Goal: Check status: Check status

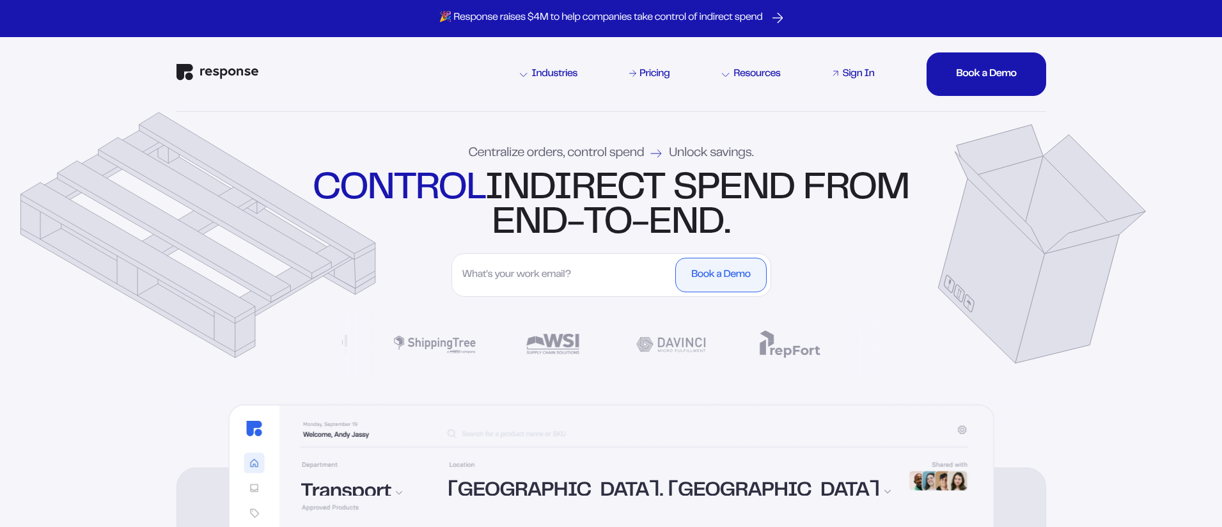
click at [848, 73] on div "Sign In" at bounding box center [858, 74] width 32 height 10
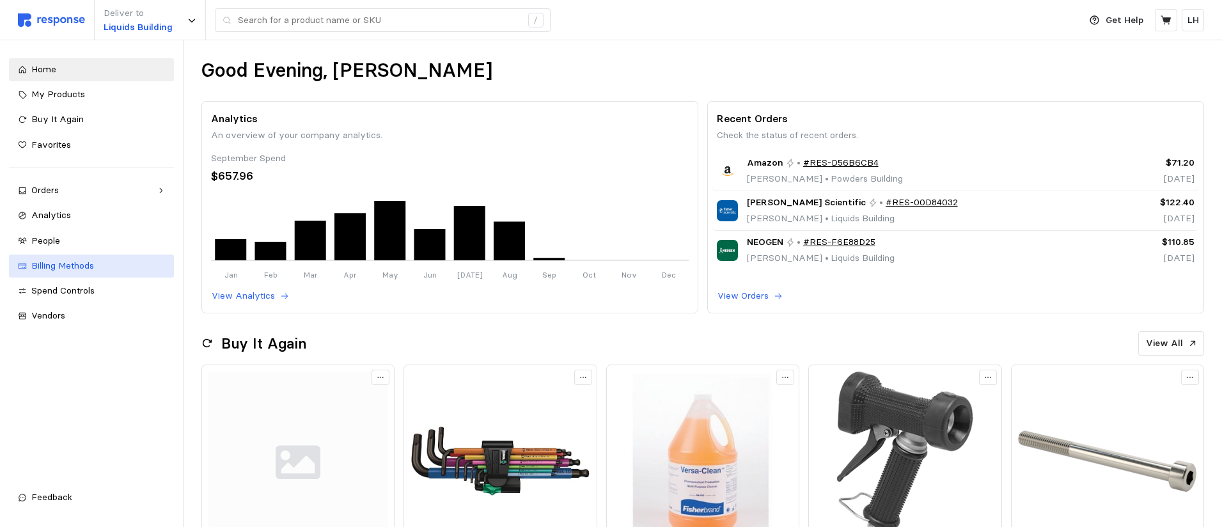
click at [30, 256] on link "Billing Methods" at bounding box center [91, 265] width 165 height 23
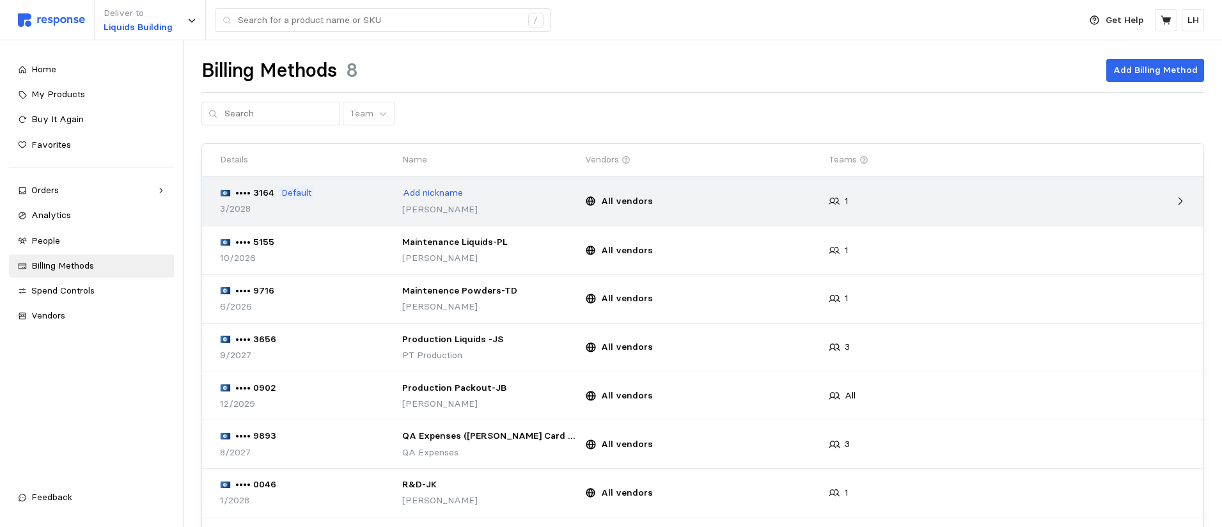
click at [1179, 199] on icon at bounding box center [1180, 202] width 12 height 12
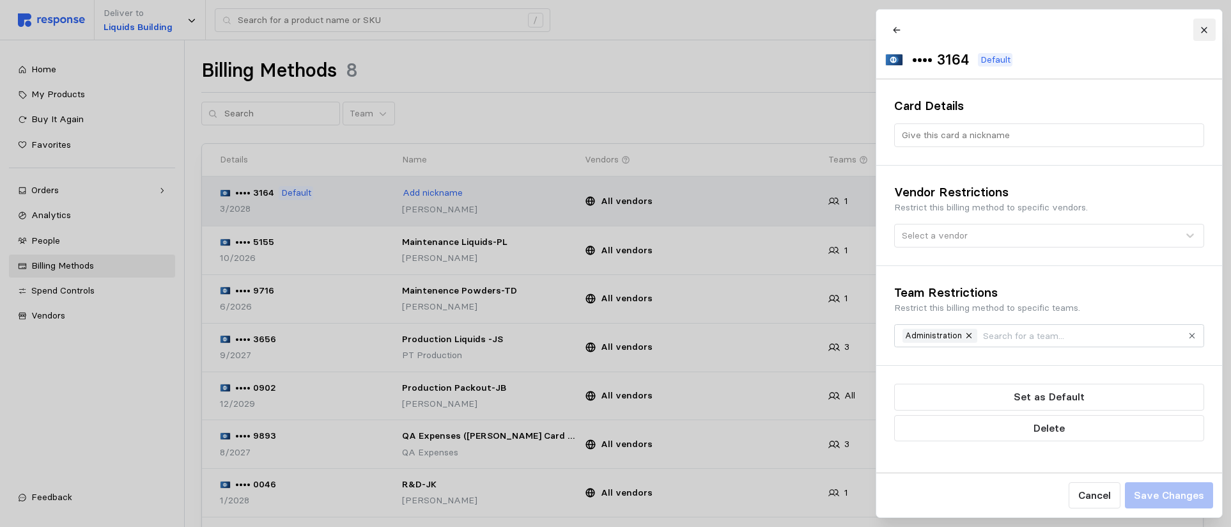
click at [1203, 29] on icon at bounding box center [1204, 30] width 6 height 6
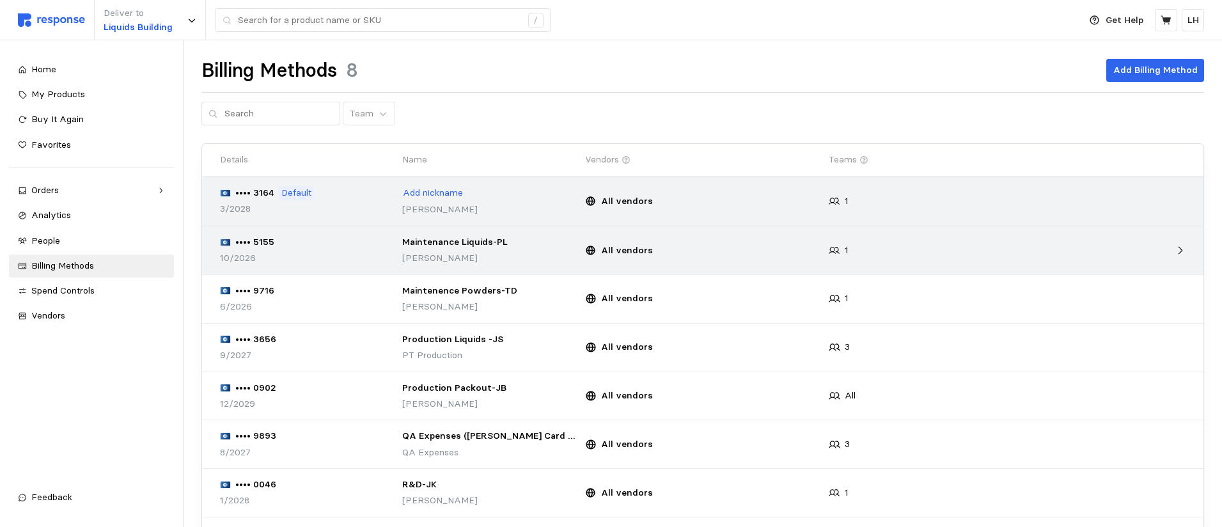
click at [755, 249] on div "All vendors" at bounding box center [702, 251] width 235 height 14
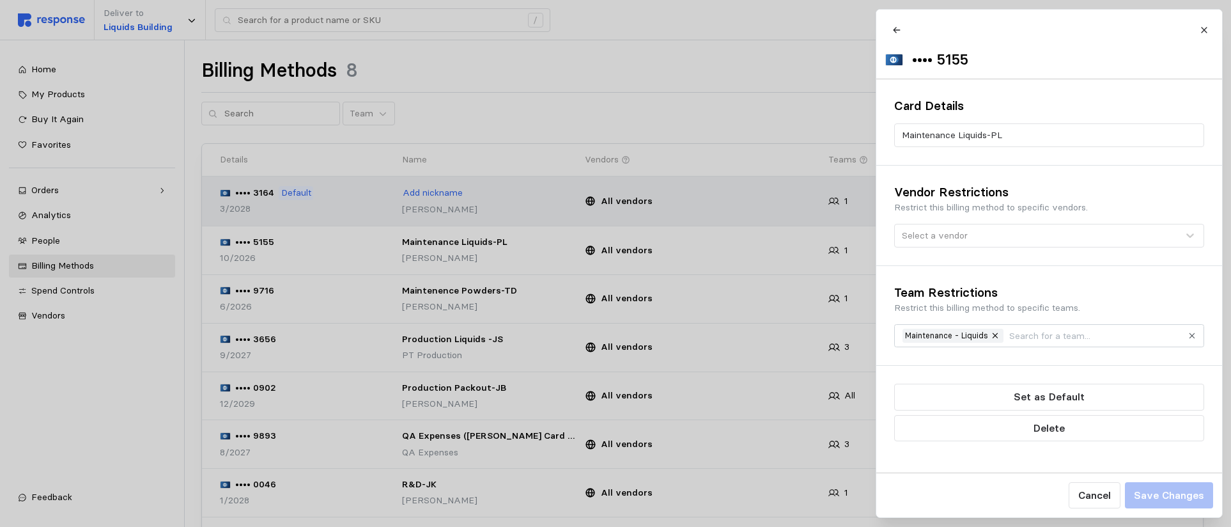
click at [664, 69] on div at bounding box center [615, 263] width 1231 height 527
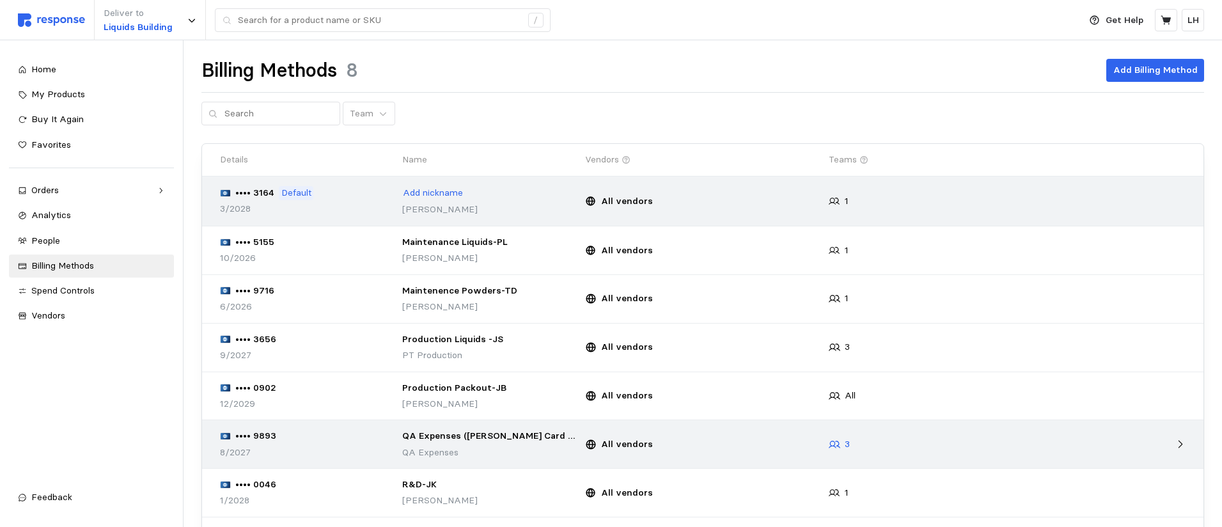
click at [842, 446] on div "3" at bounding box center [839, 444] width 21 height 14
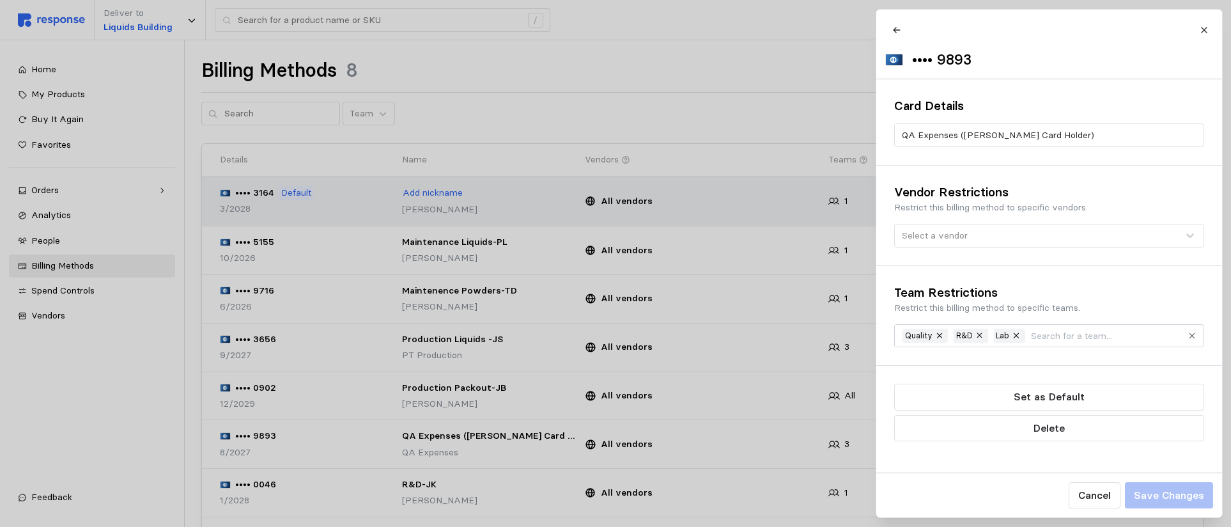
click at [767, 41] on div at bounding box center [615, 263] width 1231 height 527
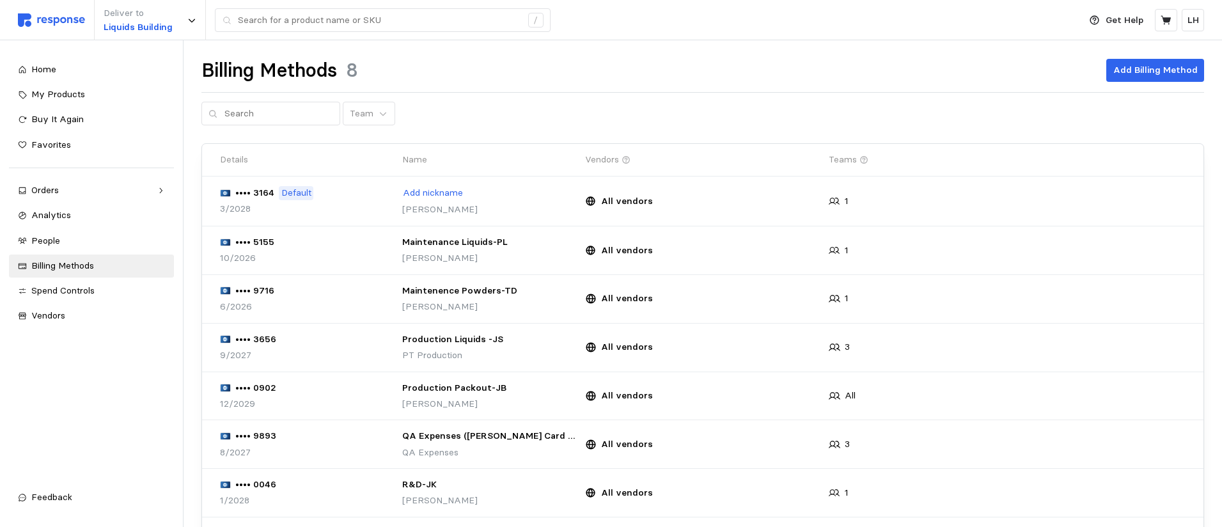
click at [468, 118] on div "Team" at bounding box center [702, 114] width 1002 height 24
click at [45, 298] on link "Spend Controls" at bounding box center [91, 290] width 165 height 23
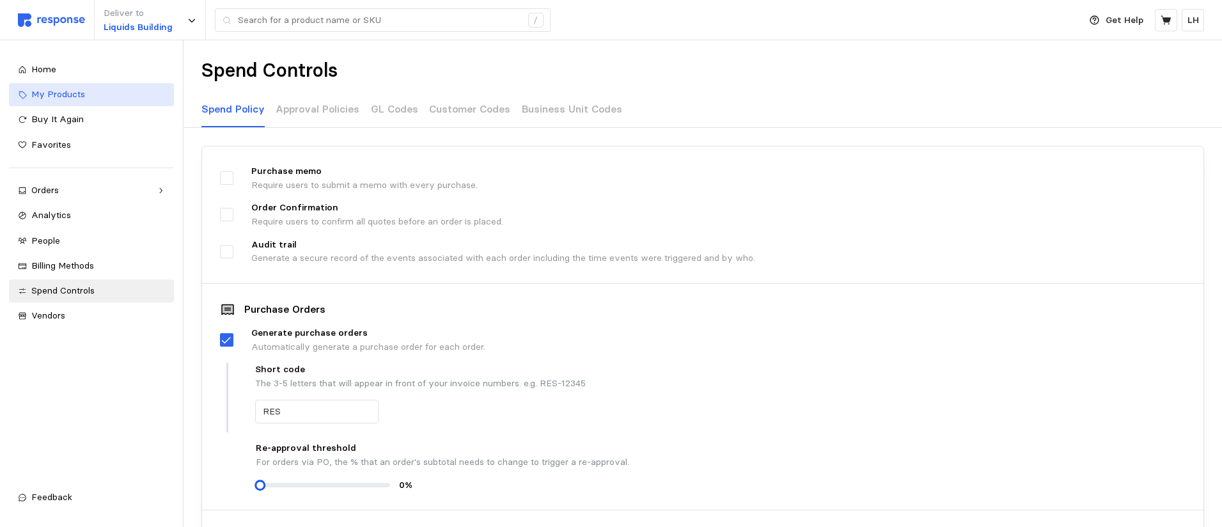
click at [65, 88] on div "My Products" at bounding box center [98, 95] width 134 height 14
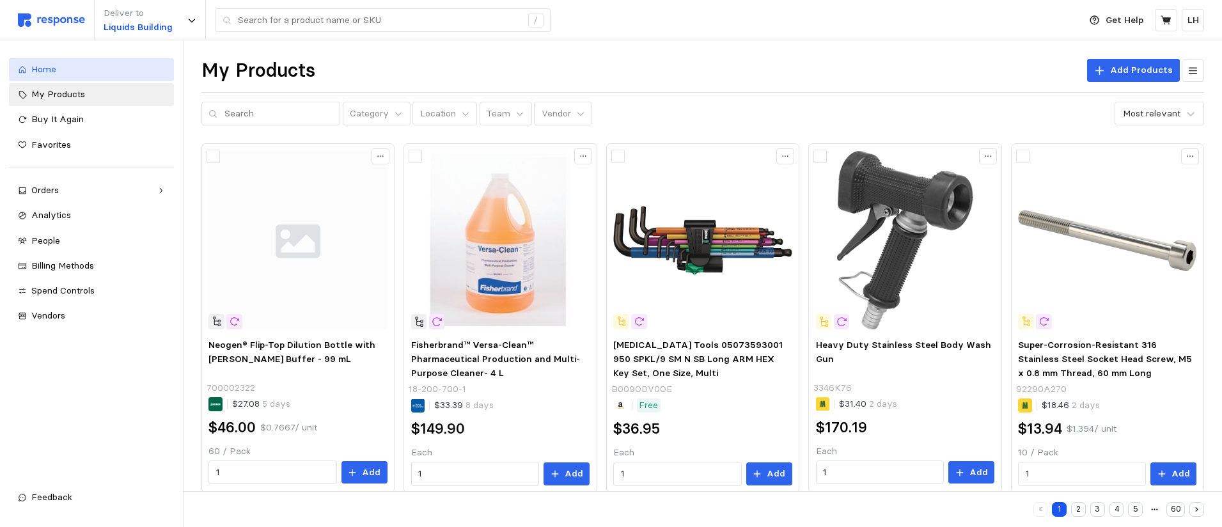
click at [61, 74] on div "Home" at bounding box center [98, 70] width 134 height 14
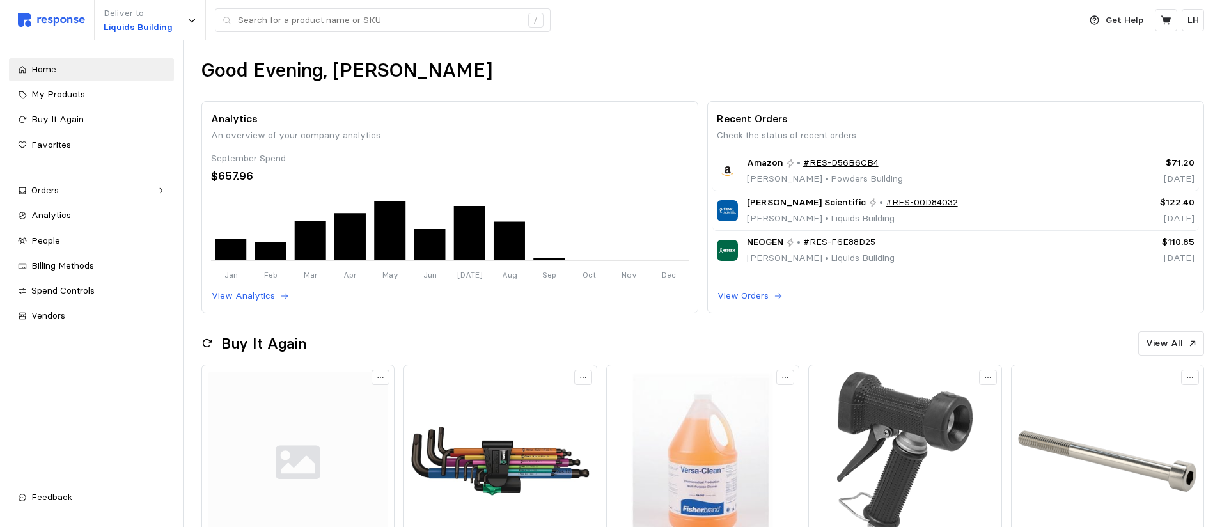
click at [584, 70] on div "Good Evening, [PERSON_NAME]" at bounding box center [702, 70] width 1002 height 25
click at [58, 74] on div "Home" at bounding box center [98, 70] width 134 height 14
click at [58, 88] on div "My Products" at bounding box center [98, 95] width 134 height 14
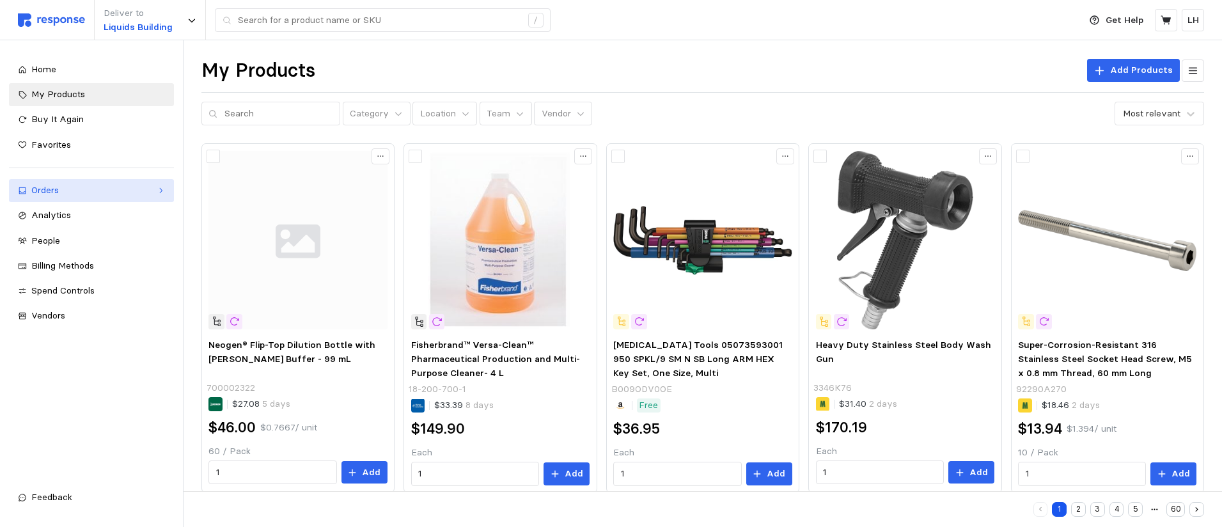
click at [64, 192] on div "Orders" at bounding box center [91, 190] width 120 height 14
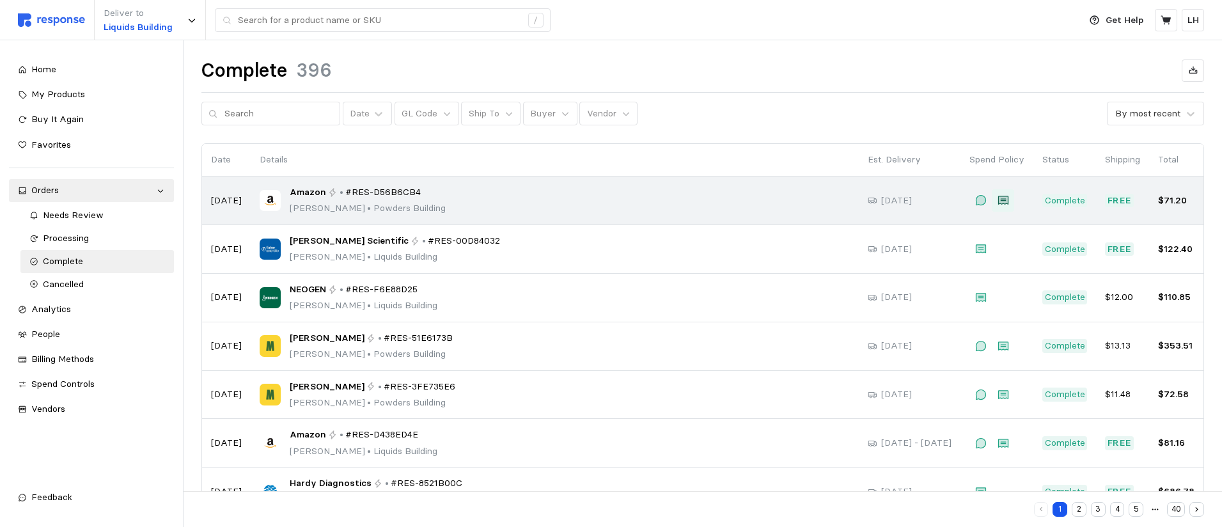
click at [1006, 204] on icon at bounding box center [1002, 200] width 10 height 9
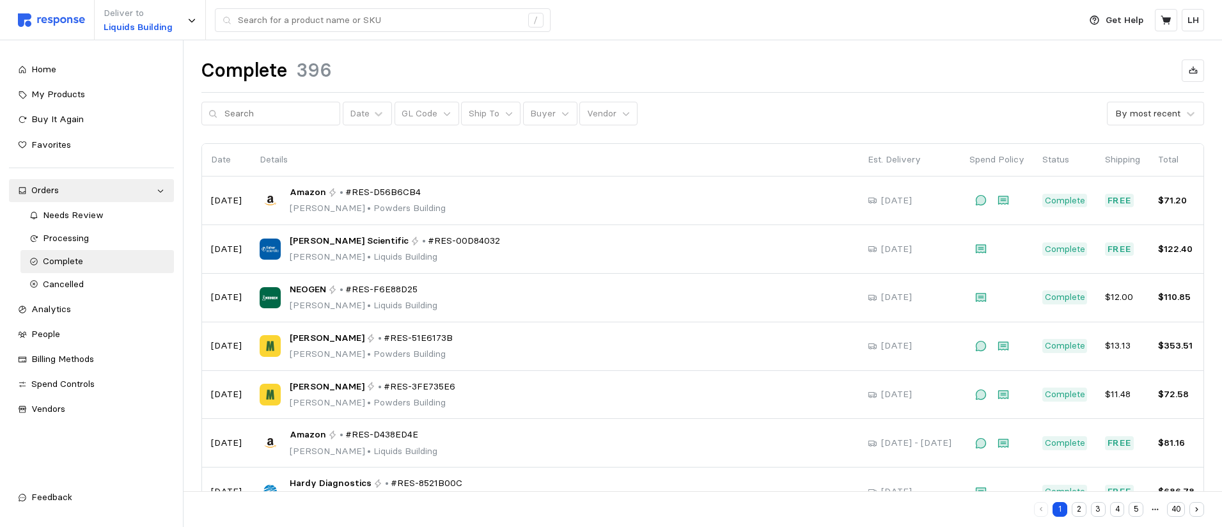
click at [756, 61] on div "Complete 396" at bounding box center [702, 70] width 1002 height 25
click at [56, 68] on div "Home" at bounding box center [98, 70] width 134 height 14
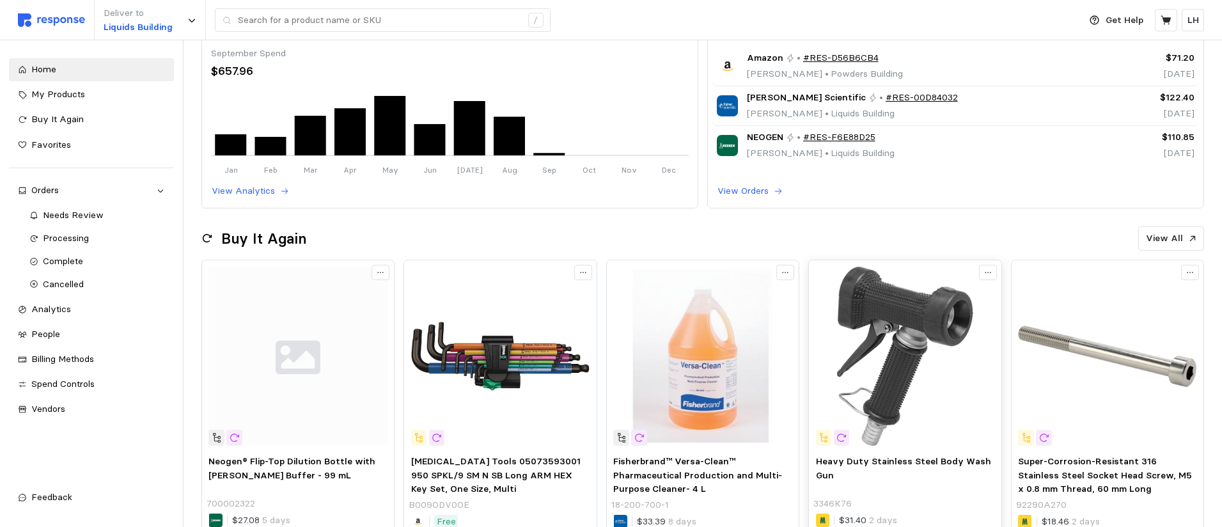
scroll to position [256, 0]
